Goal: Navigation & Orientation: Understand site structure

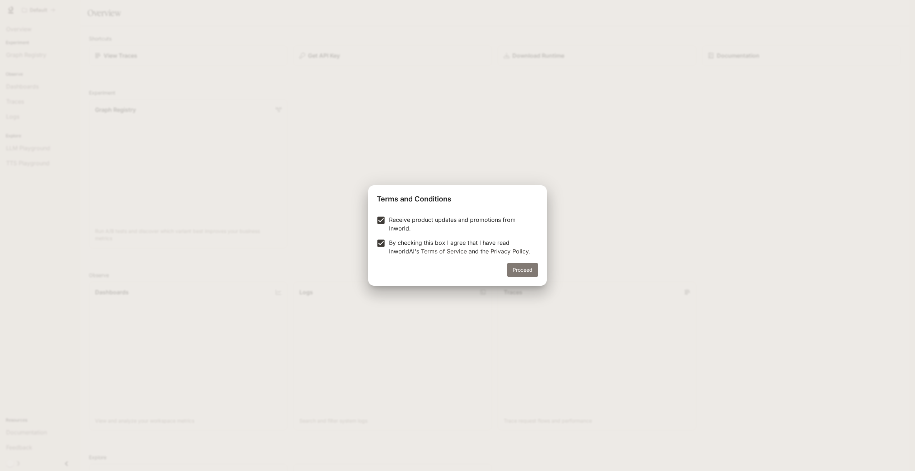
click at [512, 275] on button "Proceed" at bounding box center [522, 270] width 31 height 14
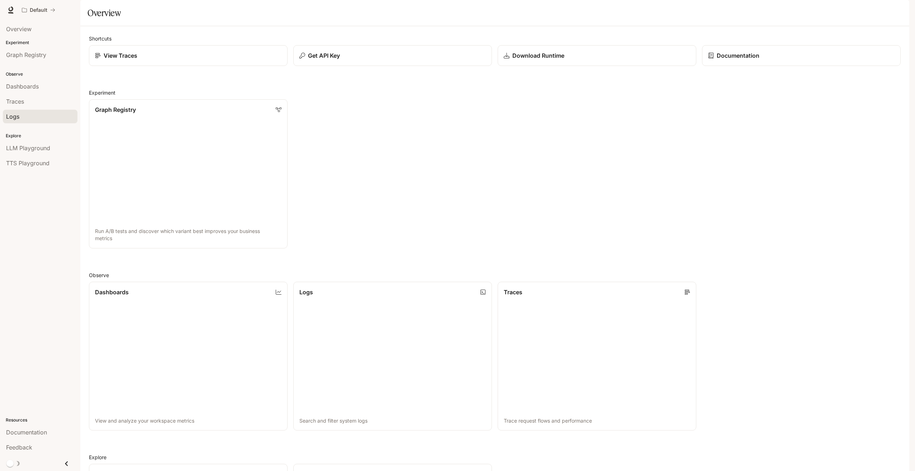
click at [30, 120] on div "Logs" at bounding box center [40, 116] width 68 height 9
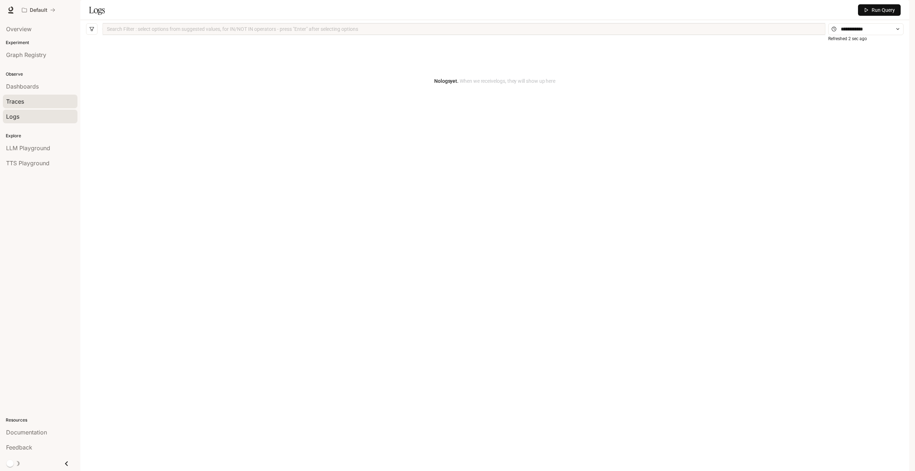
click at [26, 103] on div "Traces" at bounding box center [40, 101] width 68 height 9
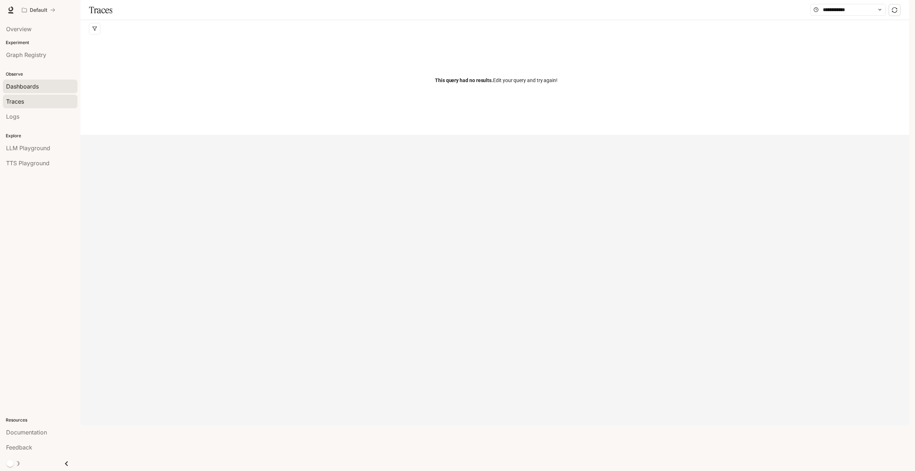
click at [27, 85] on span "Dashboards" at bounding box center [22, 86] width 33 height 9
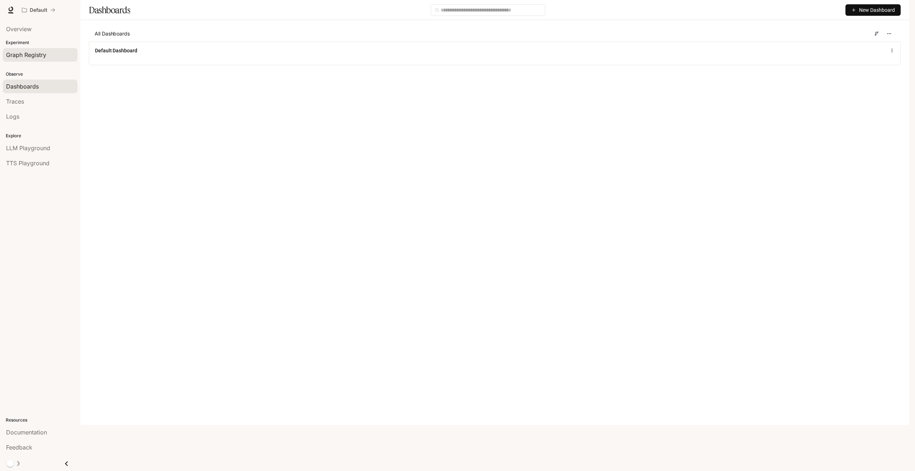
click at [36, 59] on span "Graph Registry" at bounding box center [26, 55] width 40 height 9
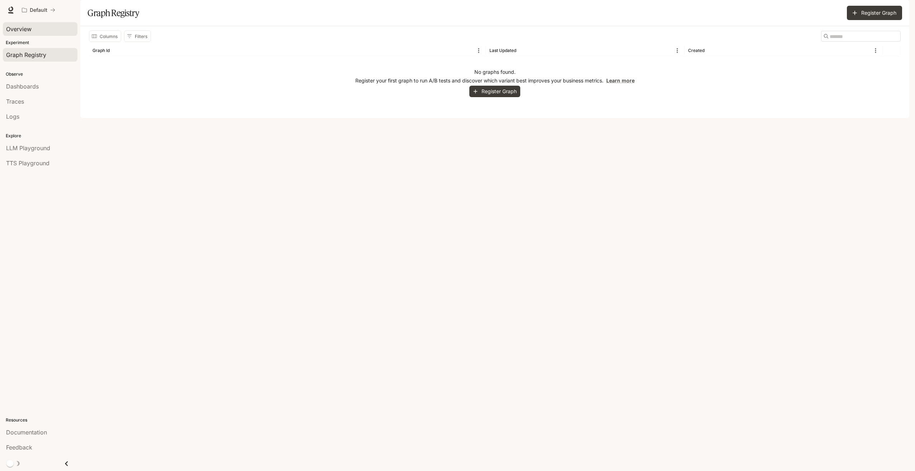
click at [34, 29] on div "Overview" at bounding box center [40, 29] width 68 height 9
